Goal: Communication & Community: Participate in discussion

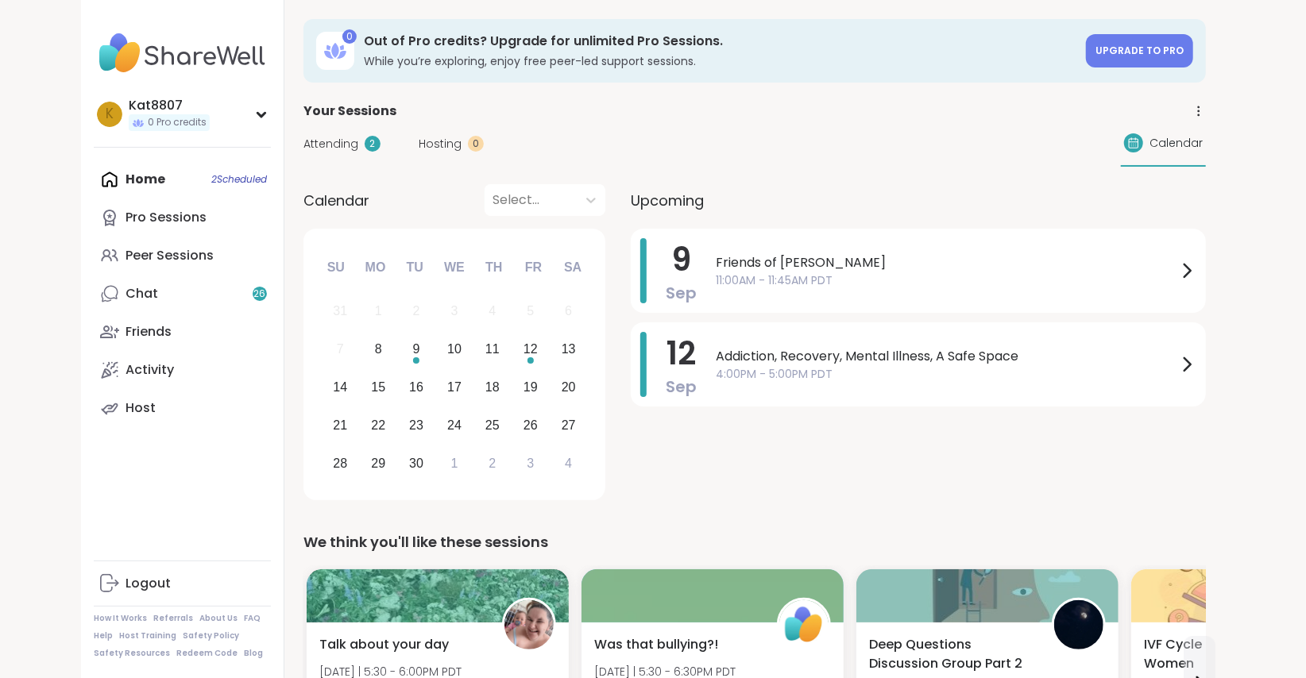
click at [145, 183] on div "Home 2 Scheduled Pro Sessions Peer Sessions Chat 26 Friends Activity Host" at bounding box center [182, 293] width 177 height 267
click at [147, 306] on link "Chat 26" at bounding box center [182, 294] width 177 height 38
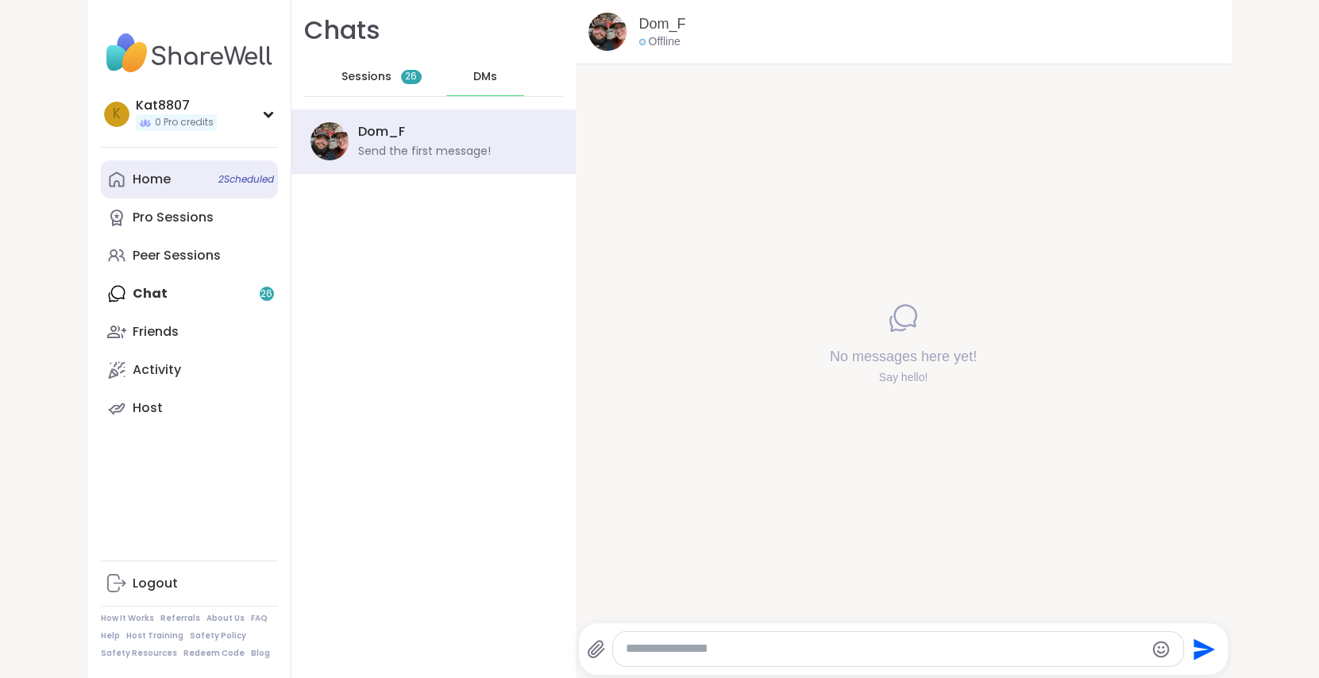
click at [154, 167] on link "Home 2 Scheduled" at bounding box center [189, 179] width 177 height 38
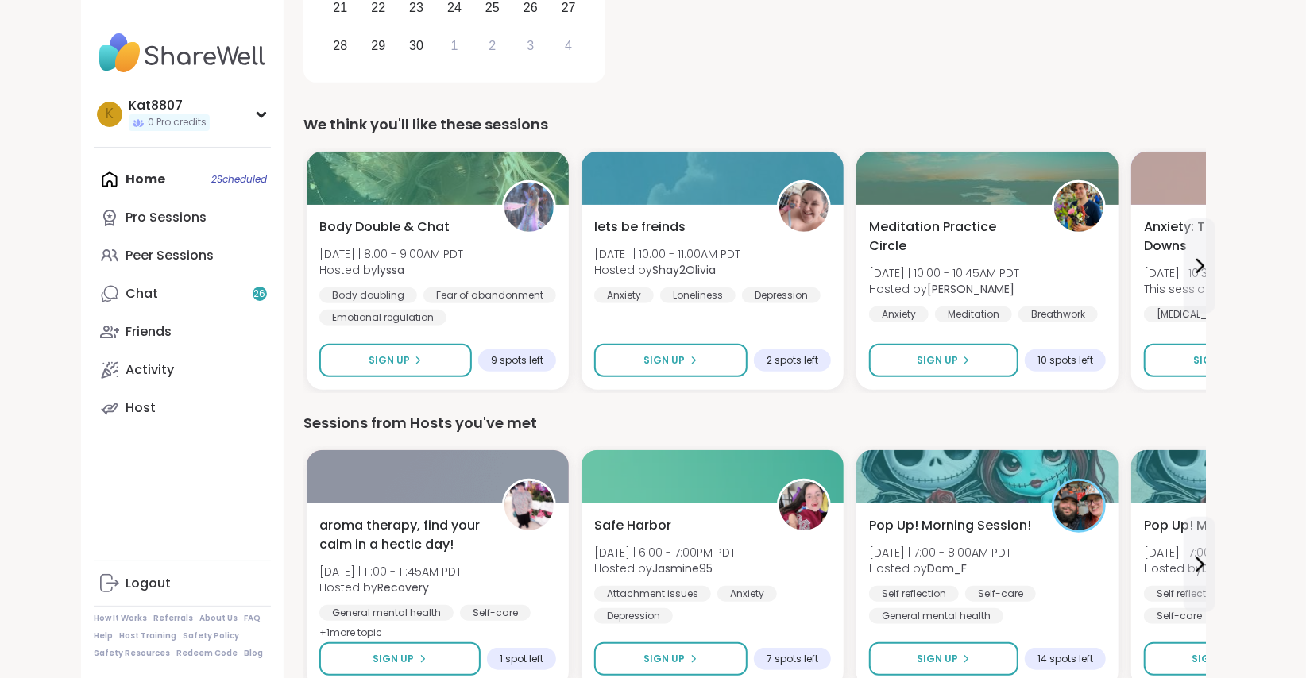
scroll to position [419, 0]
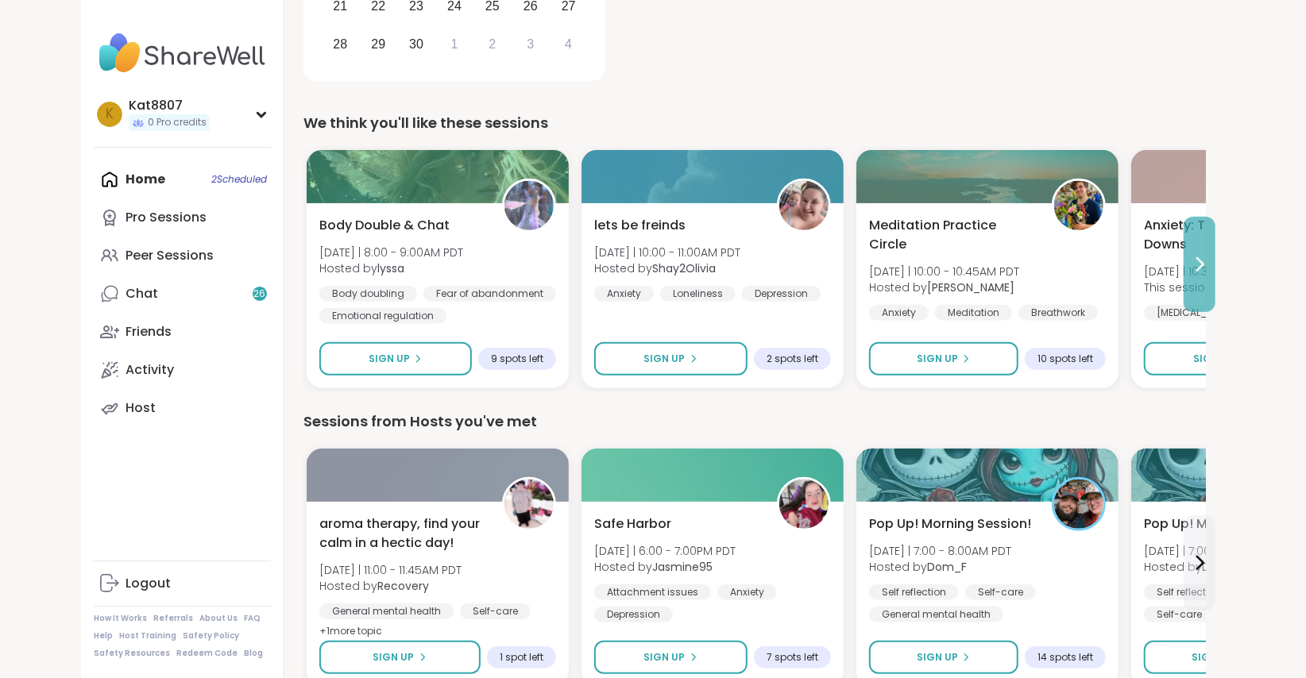
click at [1202, 257] on icon at bounding box center [1199, 264] width 19 height 19
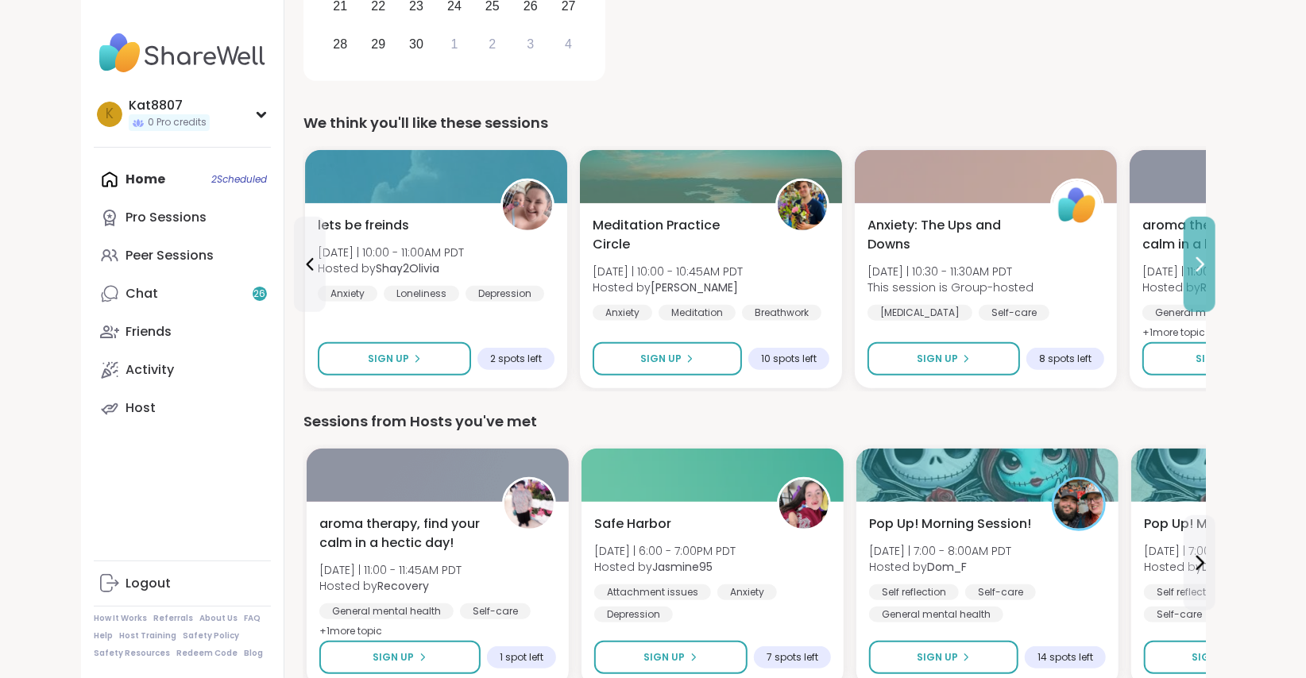
click at [1202, 257] on icon at bounding box center [1199, 264] width 19 height 19
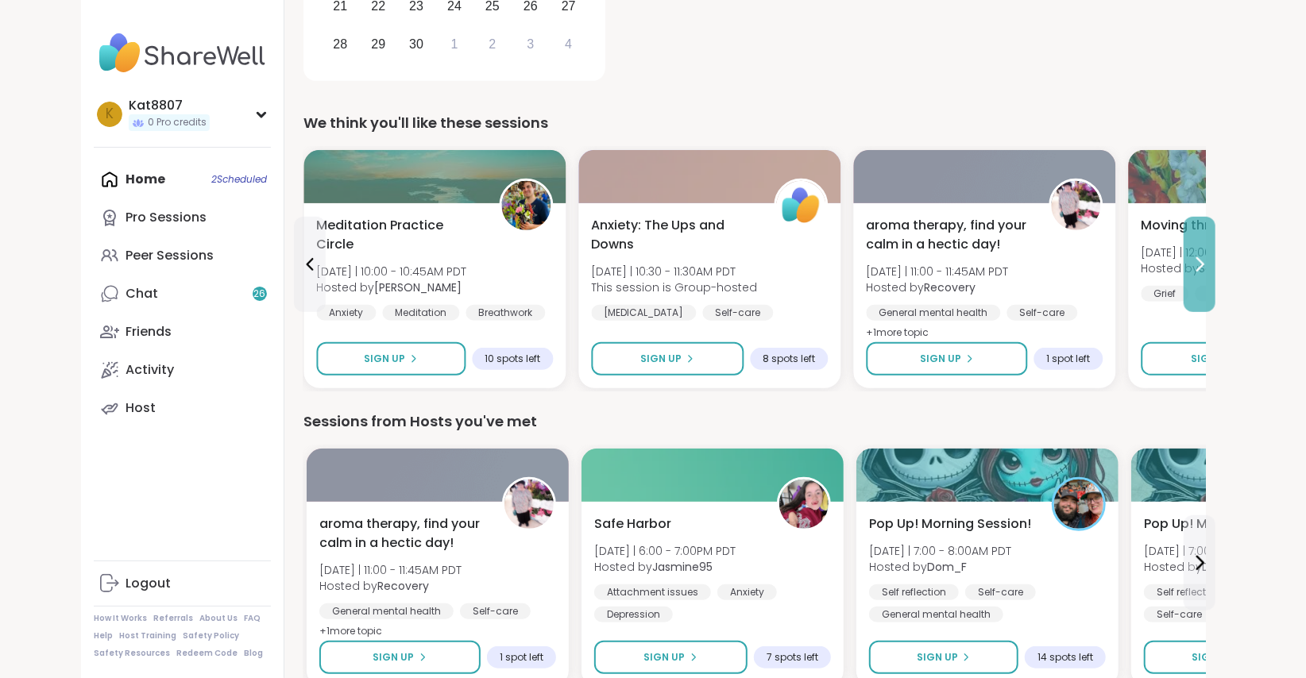
click at [1202, 257] on icon at bounding box center [1199, 264] width 19 height 19
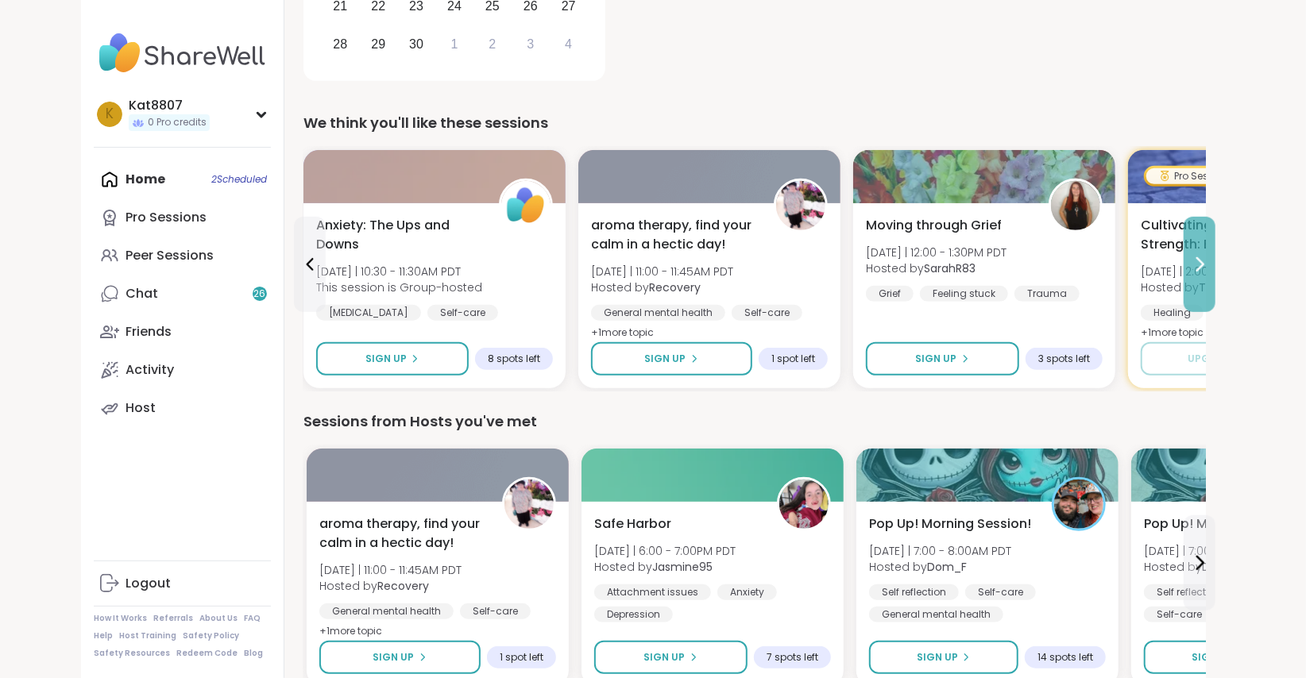
click at [1202, 257] on icon at bounding box center [1199, 264] width 19 height 19
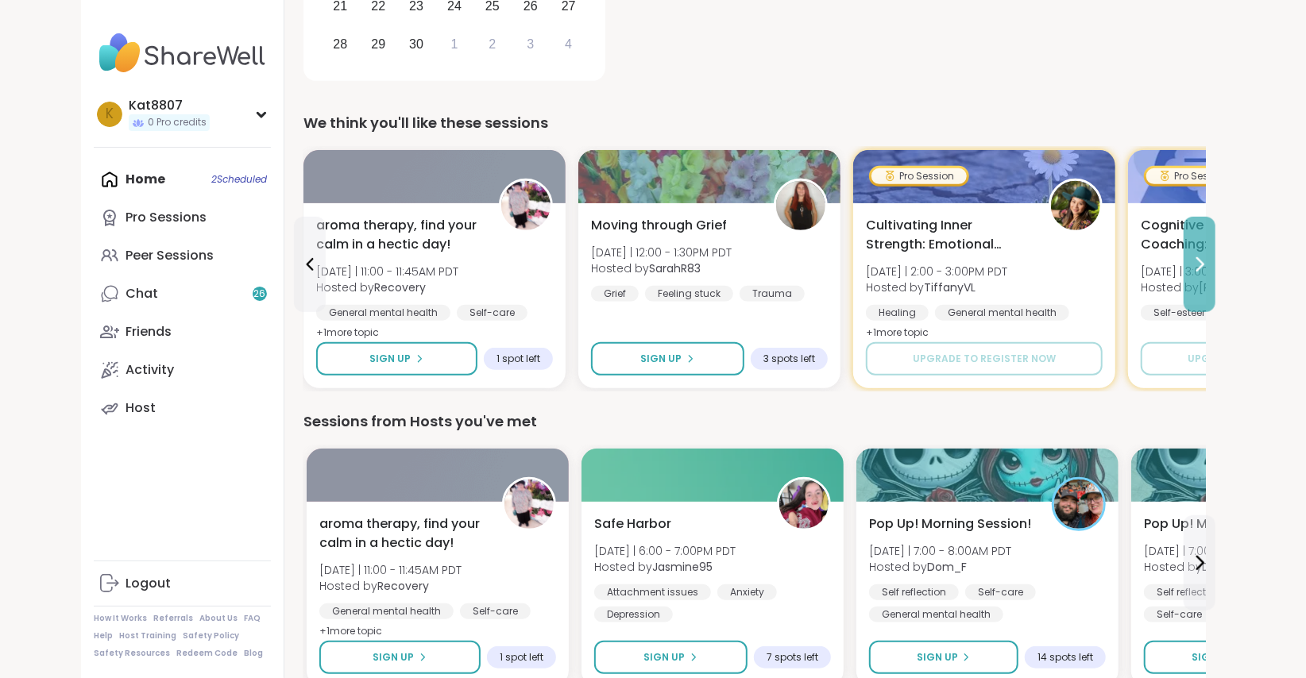
click at [1202, 257] on icon at bounding box center [1199, 264] width 19 height 19
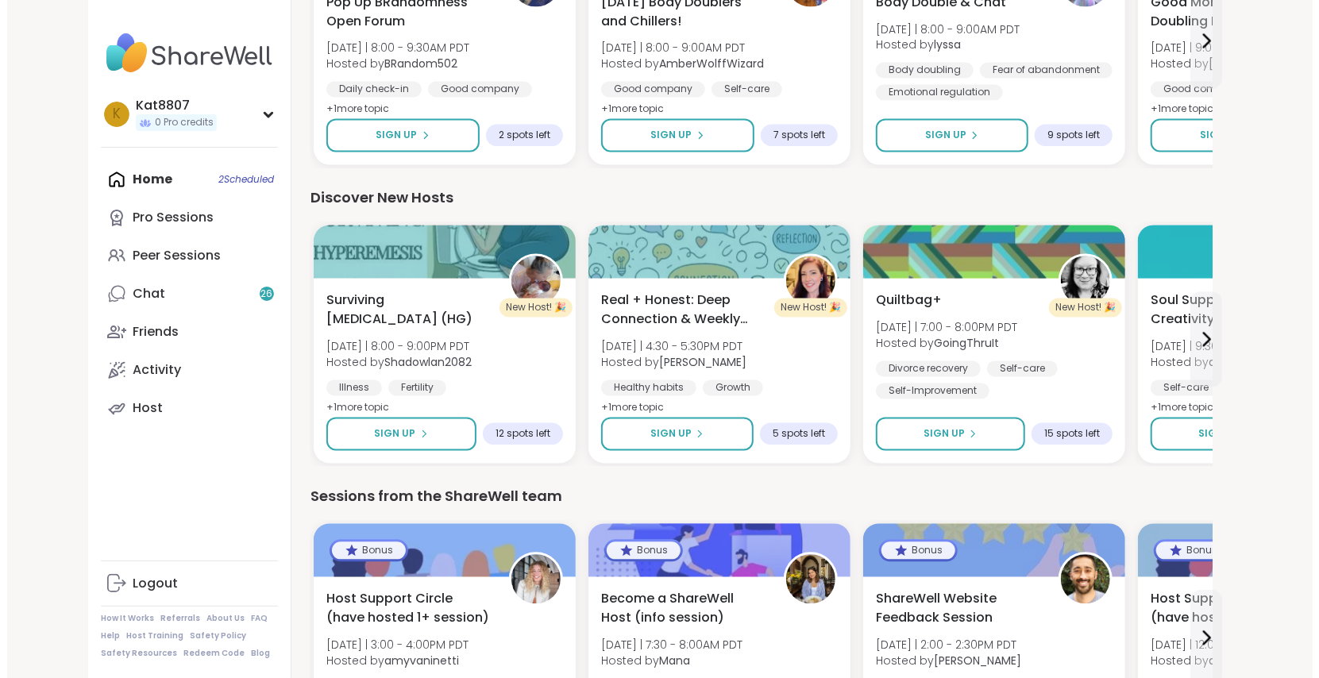
scroll to position [1837, 0]
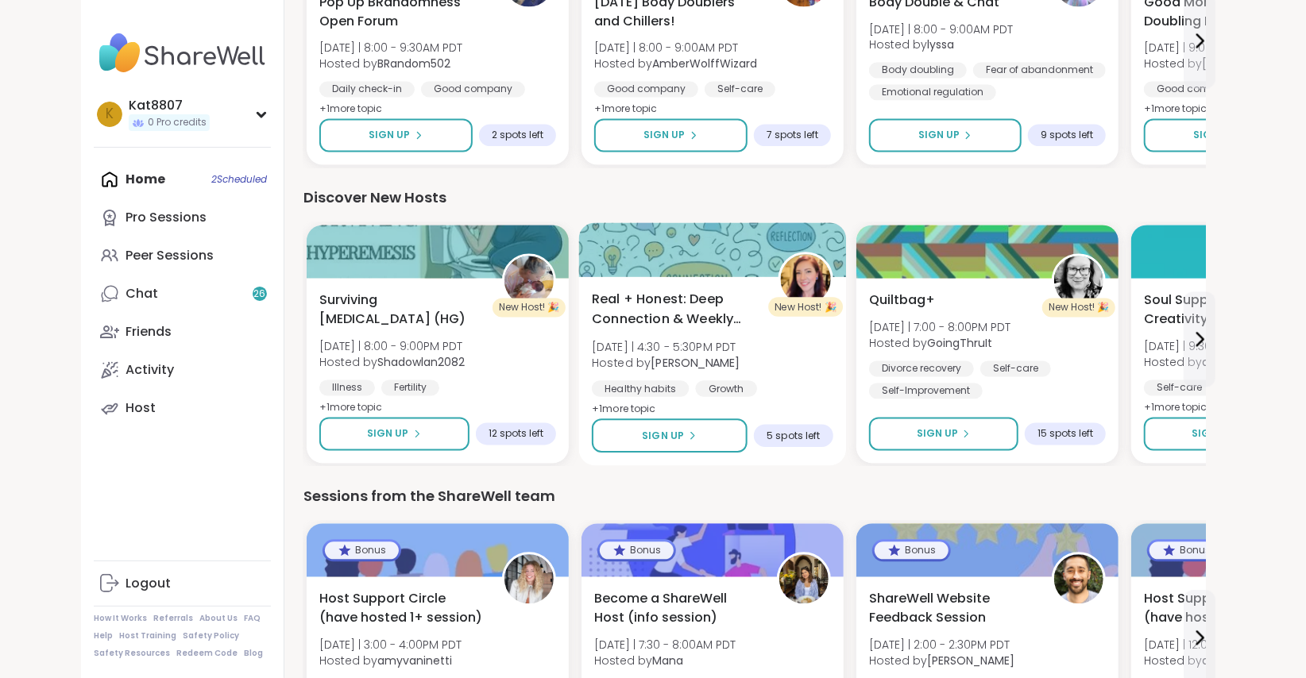
click at [715, 247] on div at bounding box center [713, 250] width 268 height 54
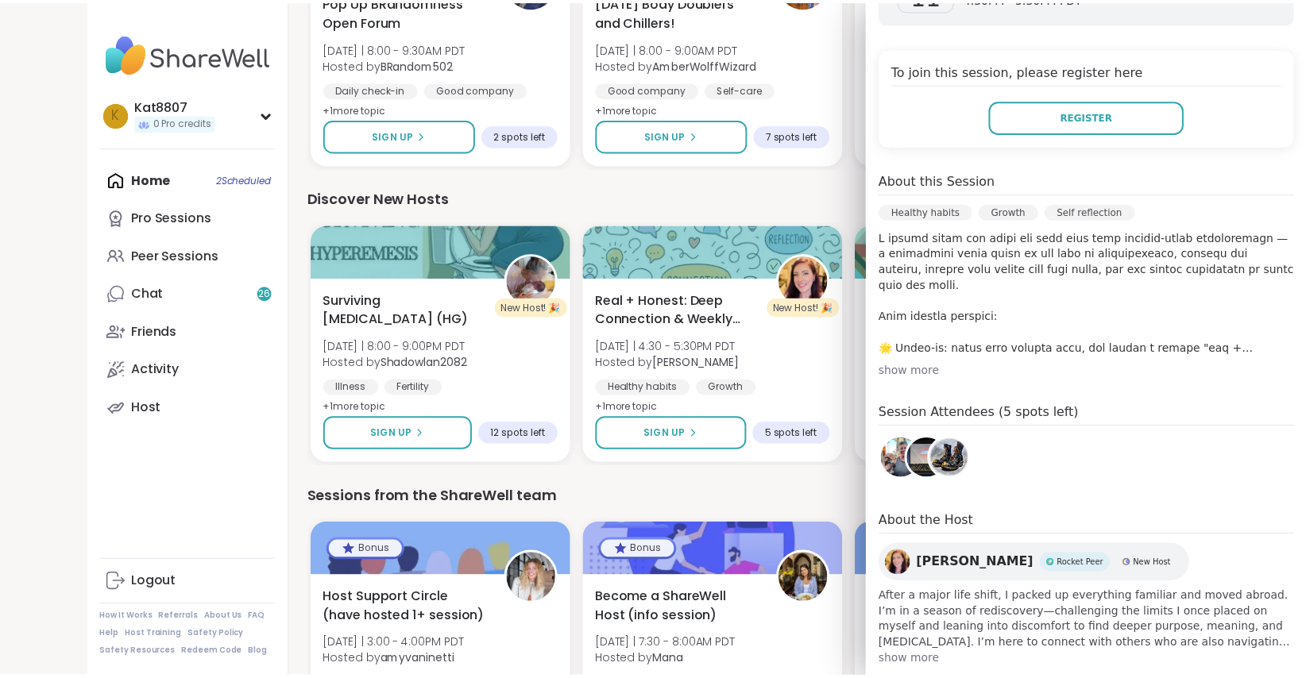
scroll to position [0, 0]
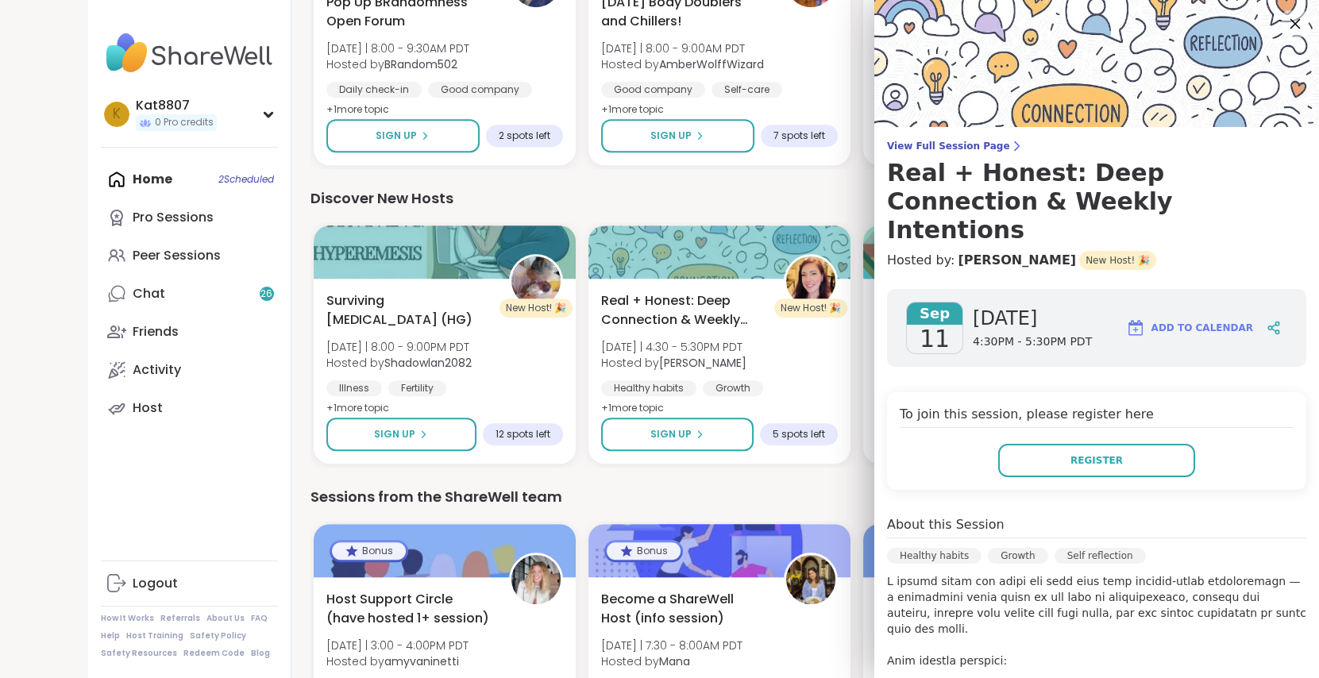
click at [1285, 31] on icon at bounding box center [1295, 24] width 20 height 20
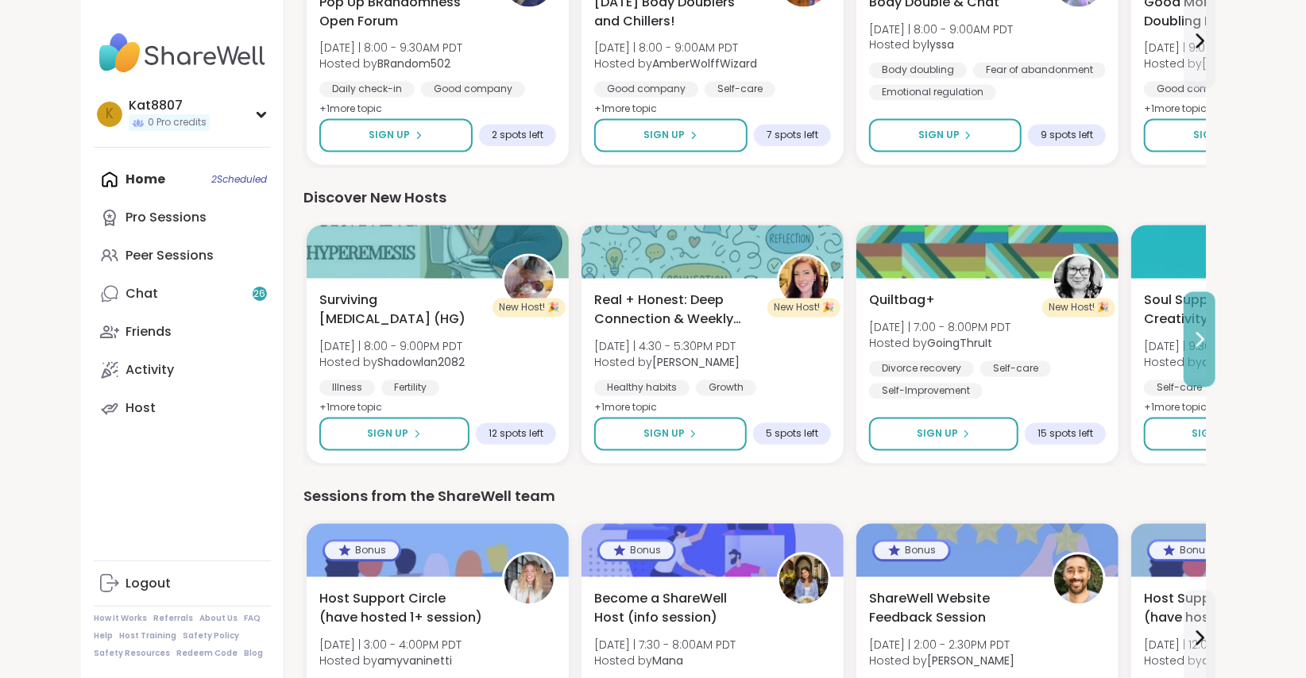
click at [1195, 340] on icon at bounding box center [1199, 339] width 19 height 19
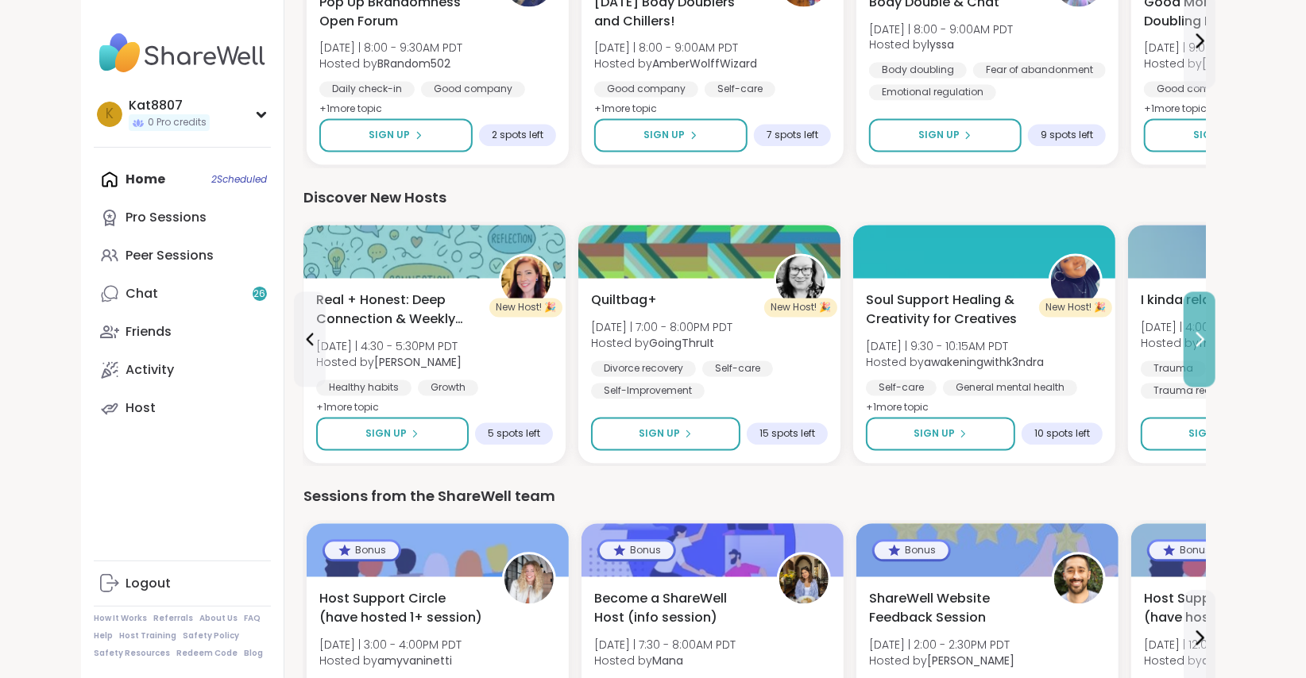
click at [1195, 340] on icon at bounding box center [1199, 339] width 19 height 19
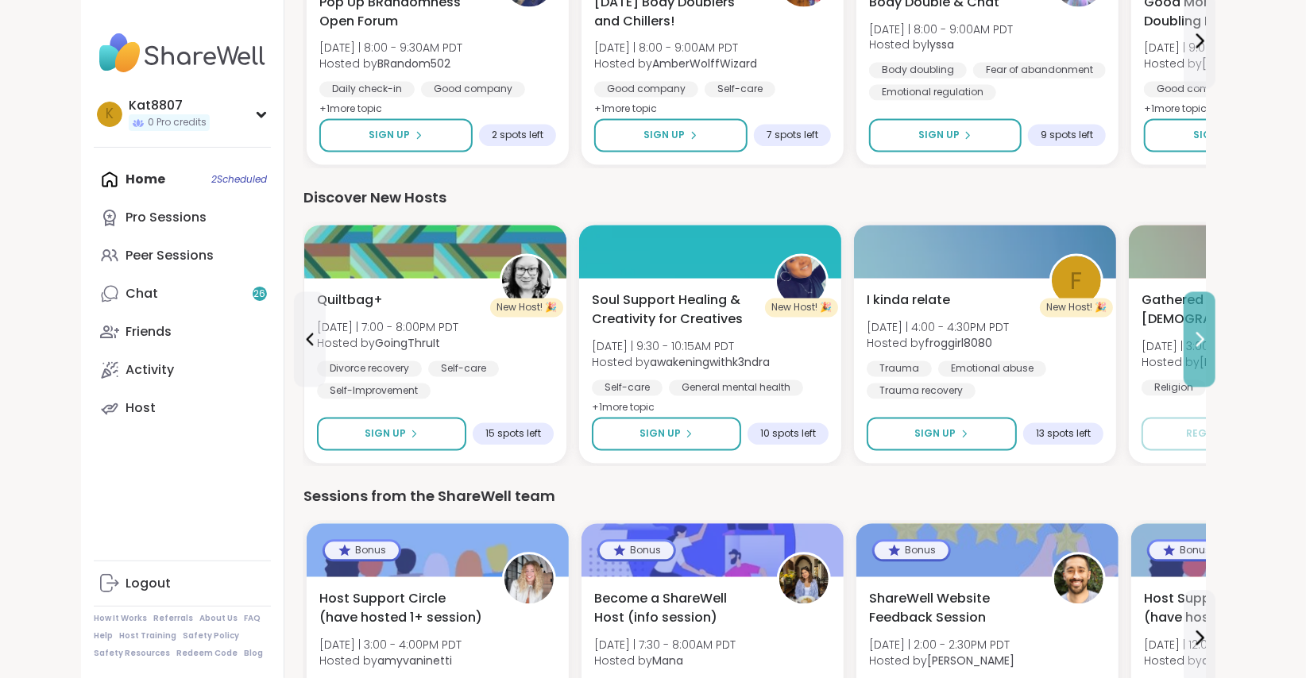
click at [1195, 340] on icon at bounding box center [1199, 339] width 19 height 19
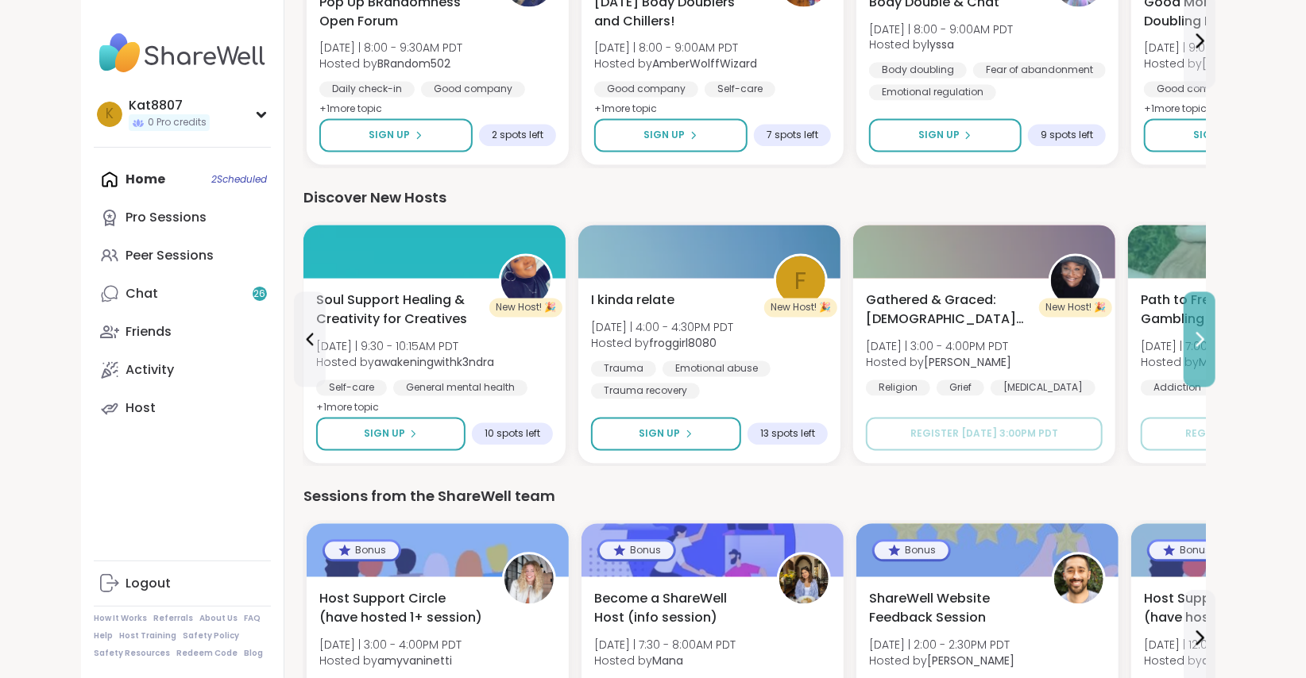
click at [1195, 340] on icon at bounding box center [1199, 339] width 19 height 19
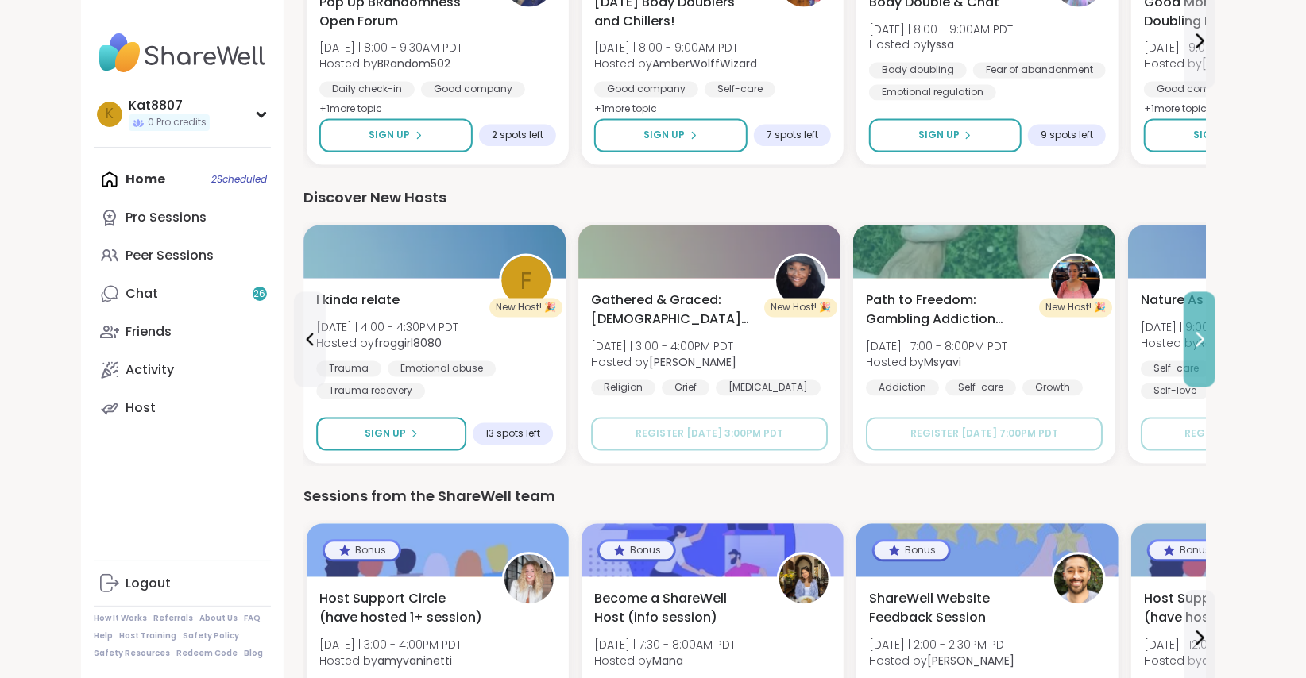
click at [1195, 340] on icon at bounding box center [1199, 339] width 19 height 19
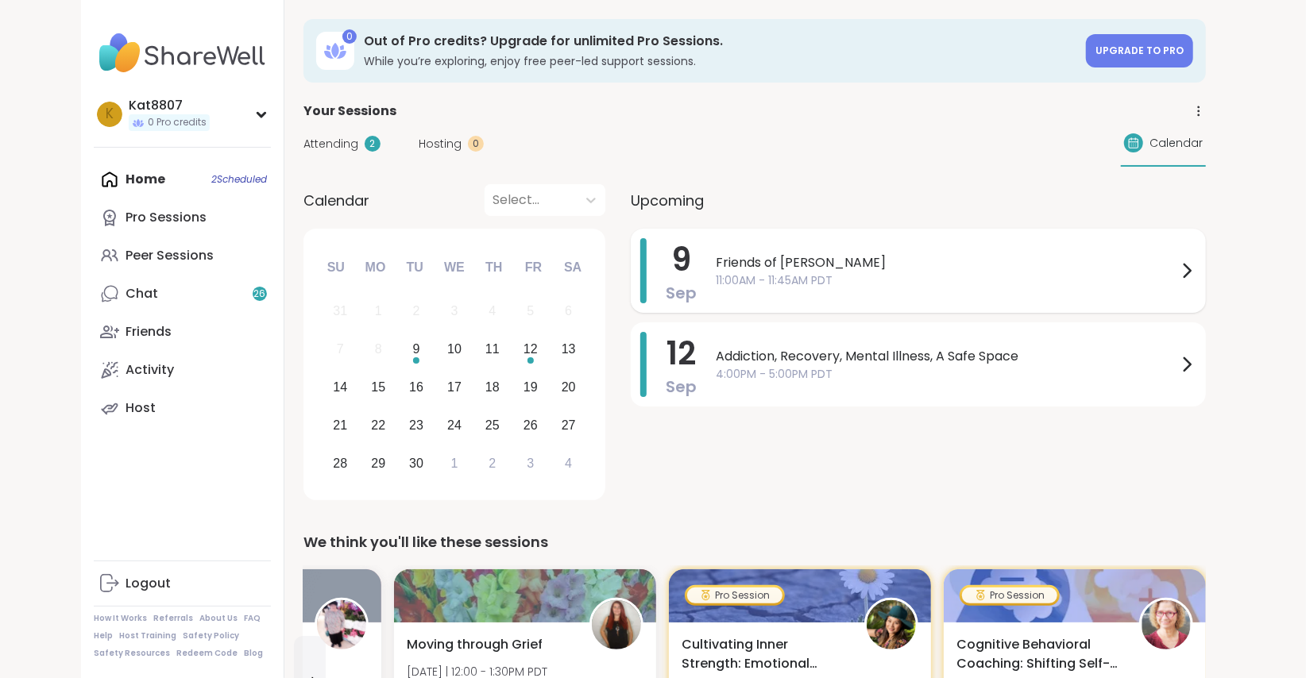
click at [894, 257] on span "Friends of [PERSON_NAME]" at bounding box center [947, 262] width 462 height 19
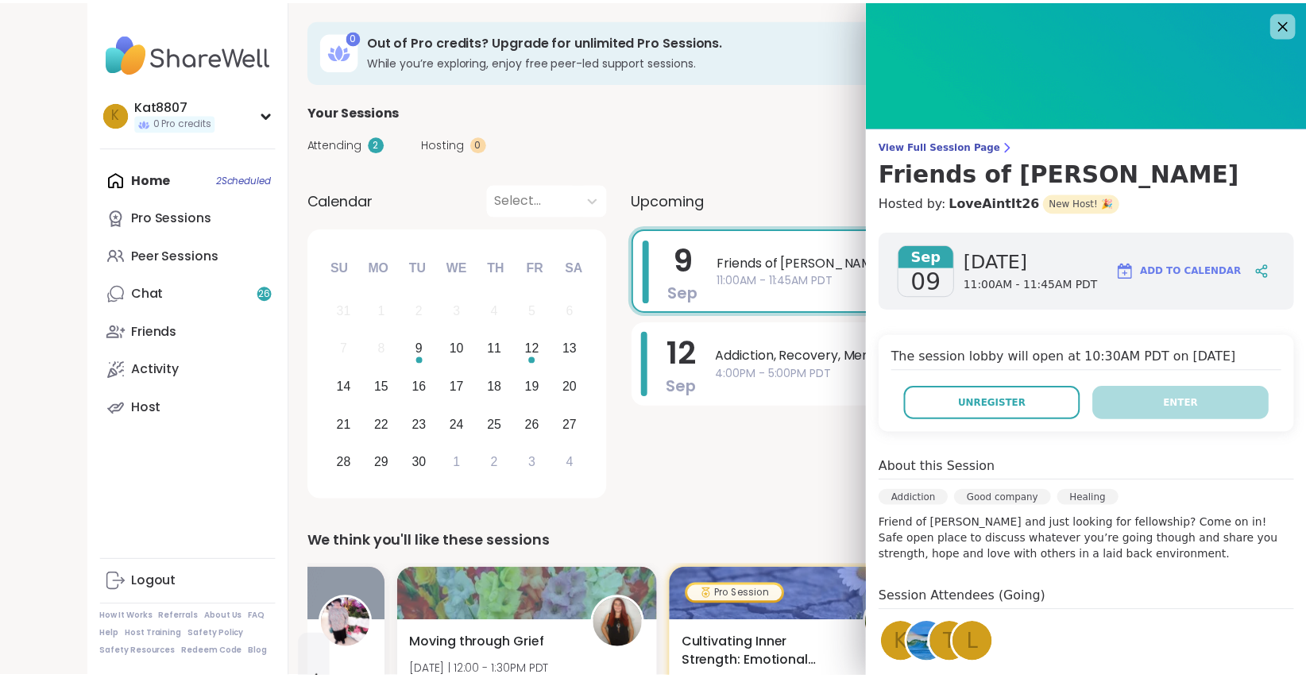
scroll to position [133, 0]
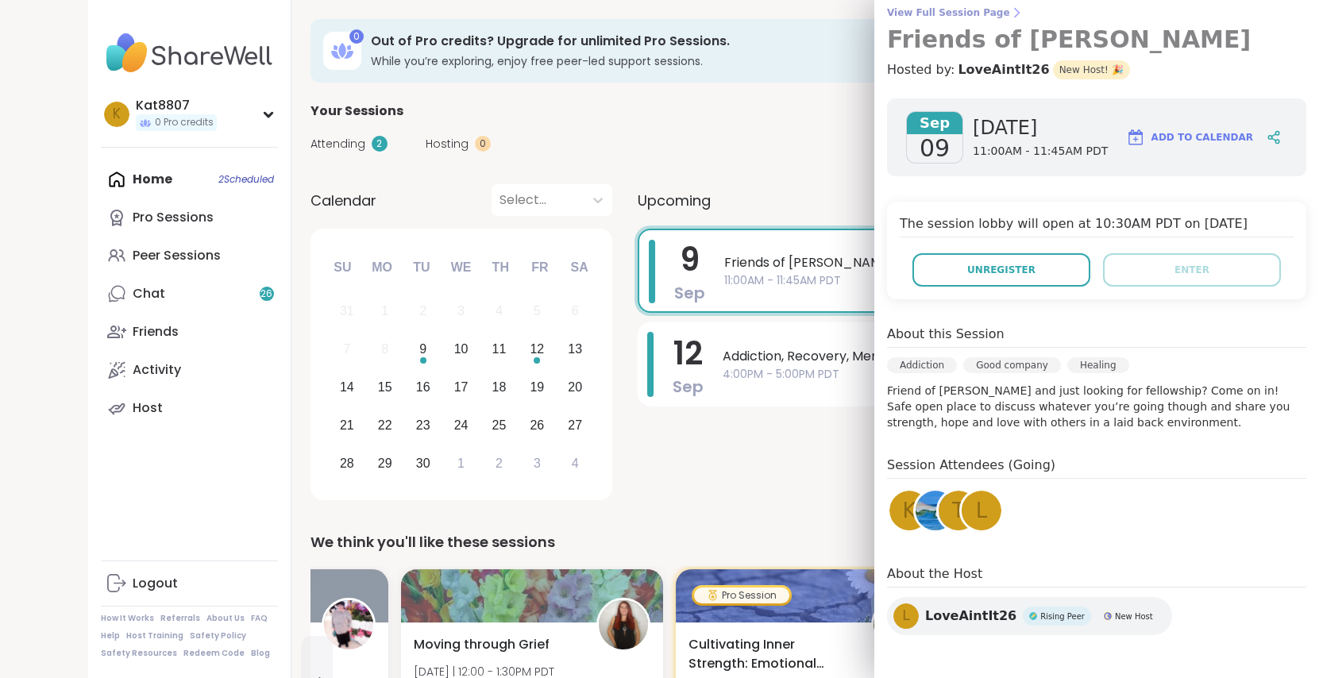
click at [960, 10] on span "View Full Session Page" at bounding box center [1096, 12] width 419 height 13
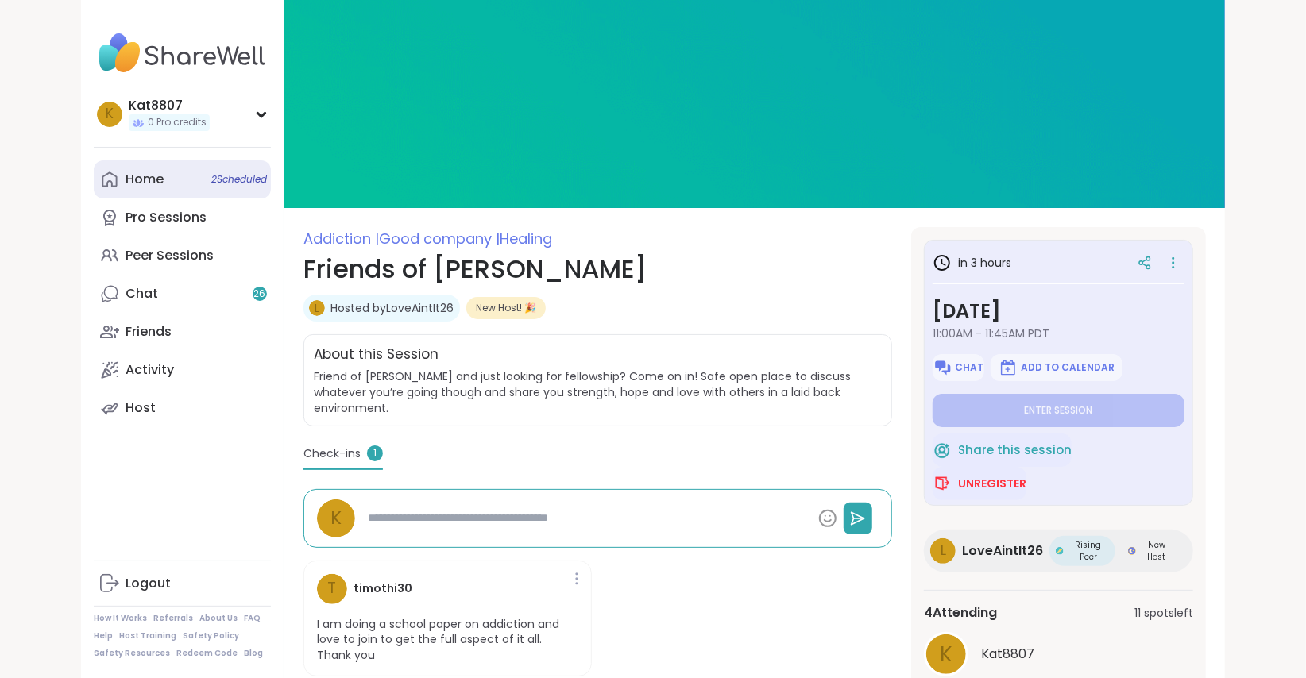
click at [139, 176] on div "Home 2 Scheduled" at bounding box center [145, 179] width 38 height 17
type textarea "*"
